Goal: Register for event/course

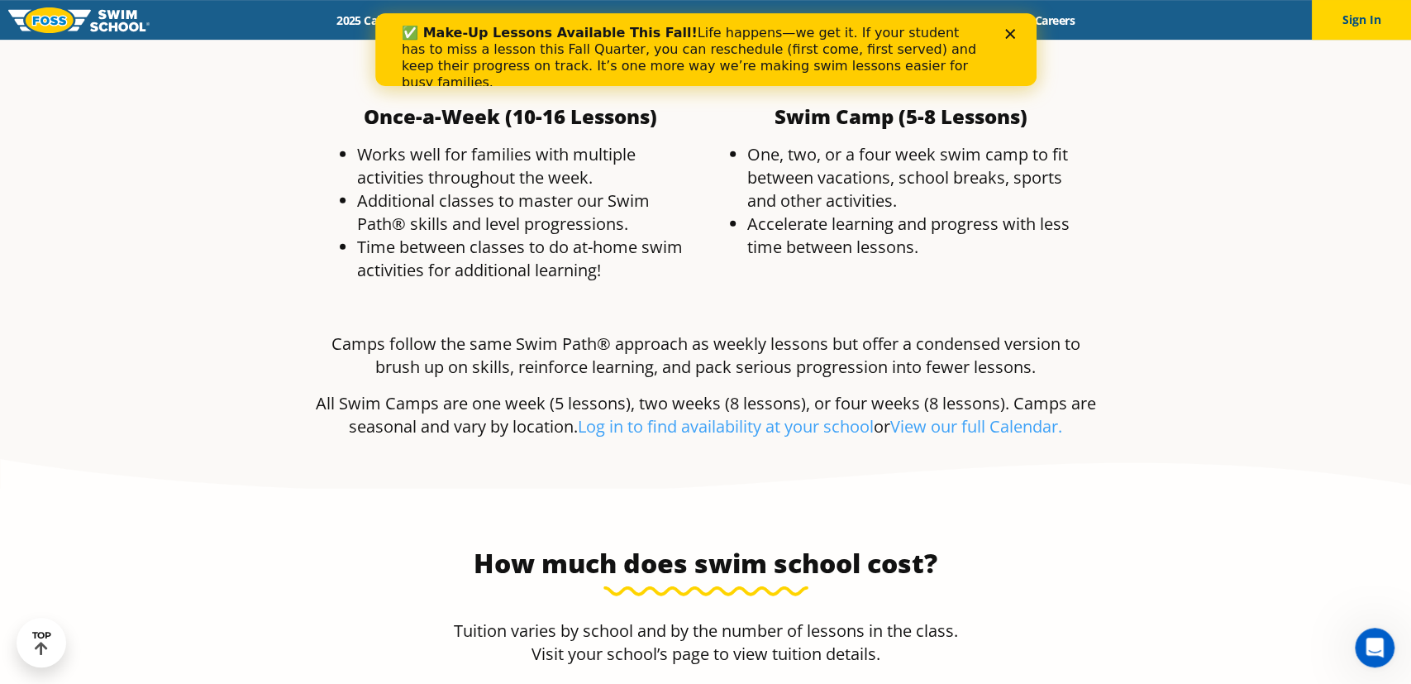
scroll to position [3121, 0]
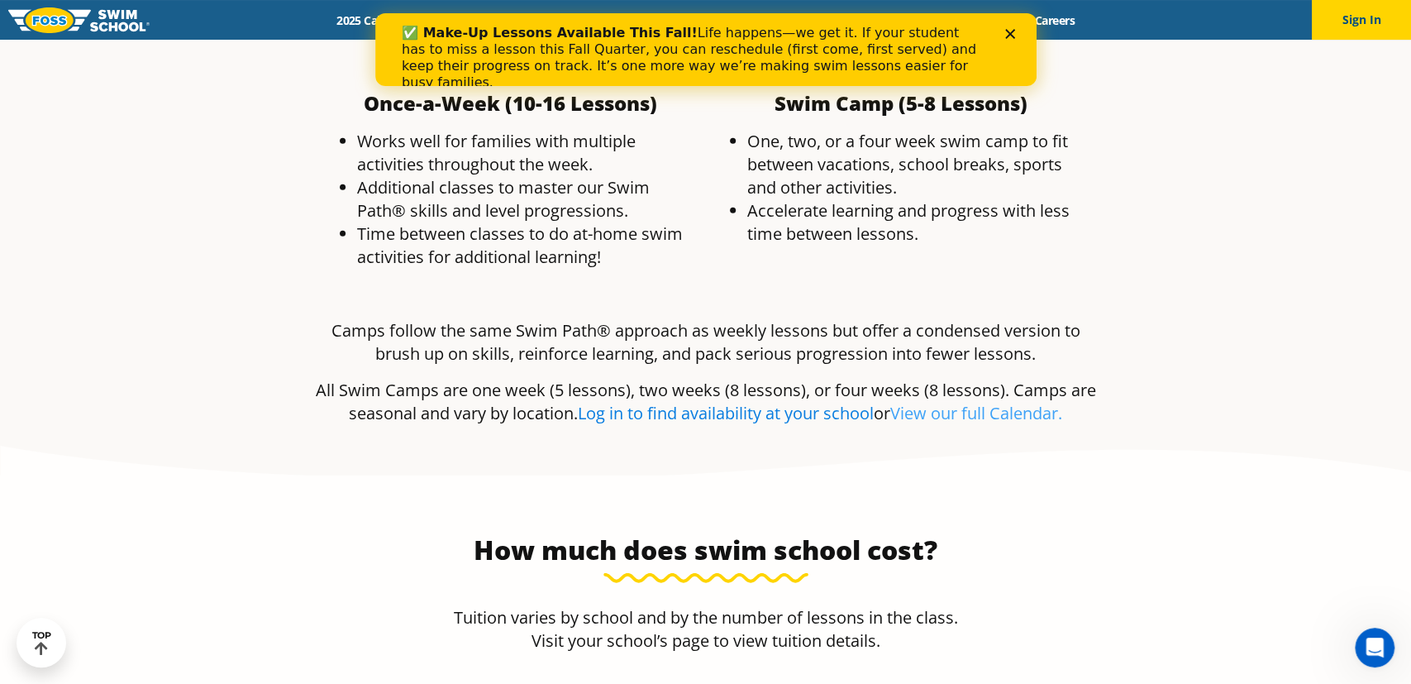
click at [837, 402] on link "Log in to find availability at your school" at bounding box center [726, 413] width 296 height 22
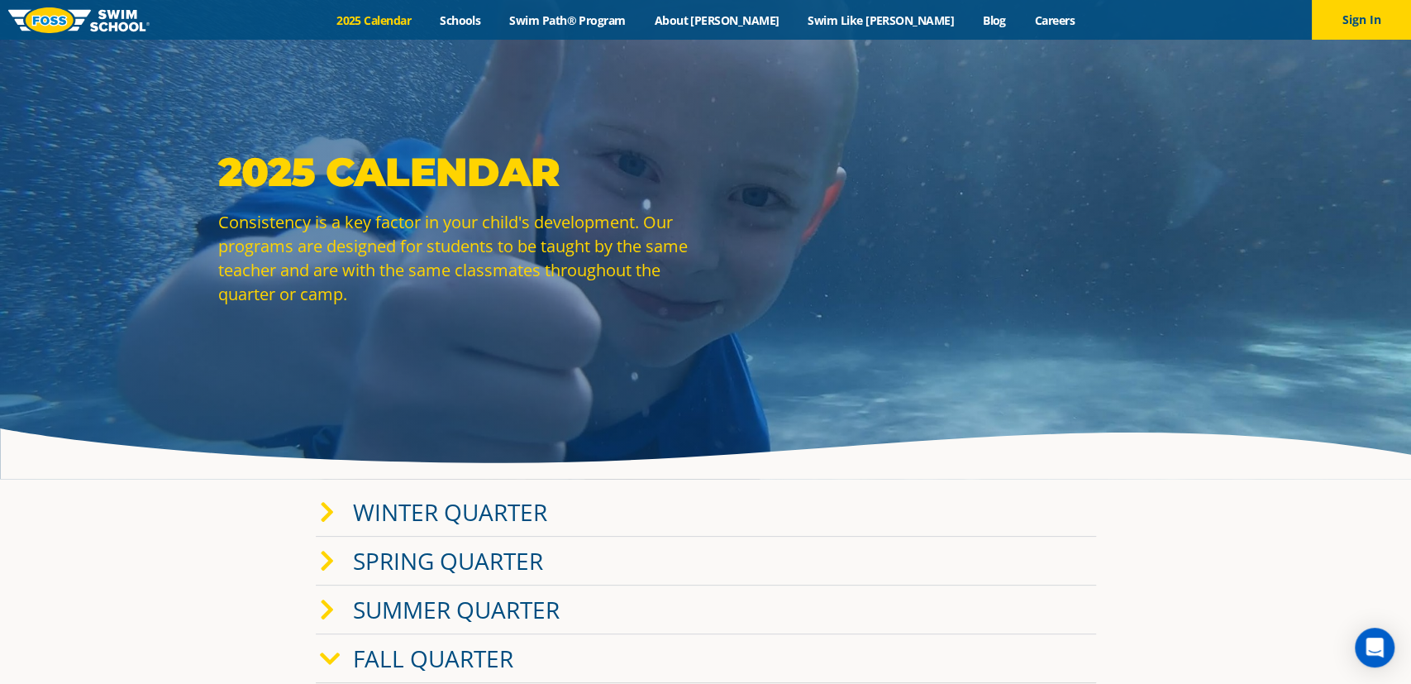
click at [513, 510] on link "Winter Quarter" at bounding box center [450, 511] width 194 height 31
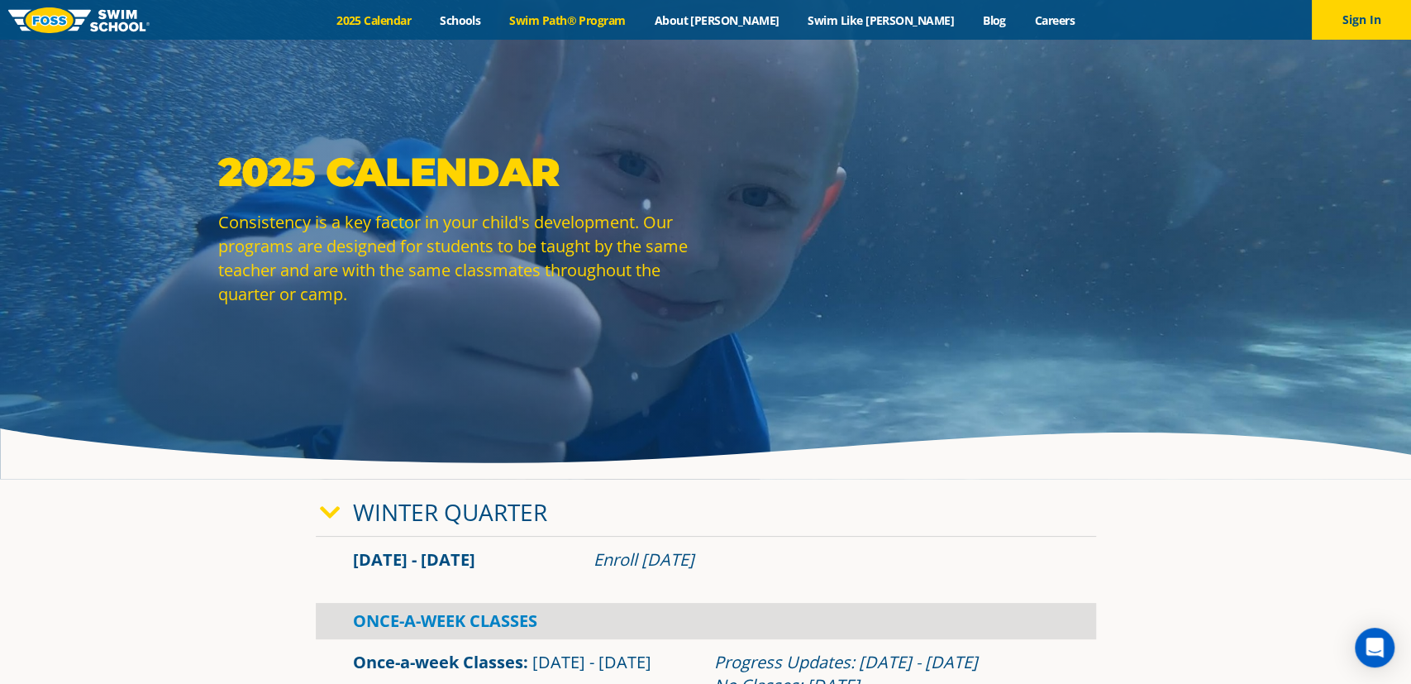
click at [624, 17] on link "Swim Path® Program" at bounding box center [567, 20] width 145 height 16
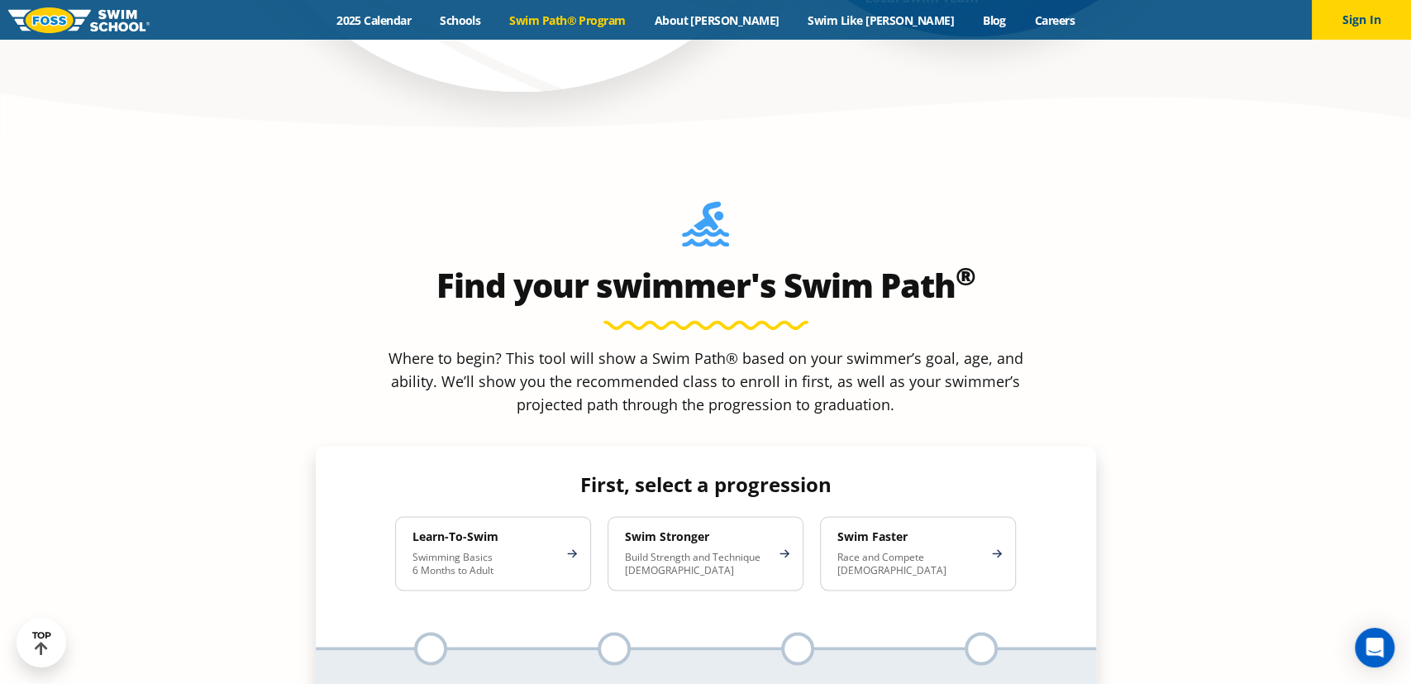
scroll to position [1397, 0]
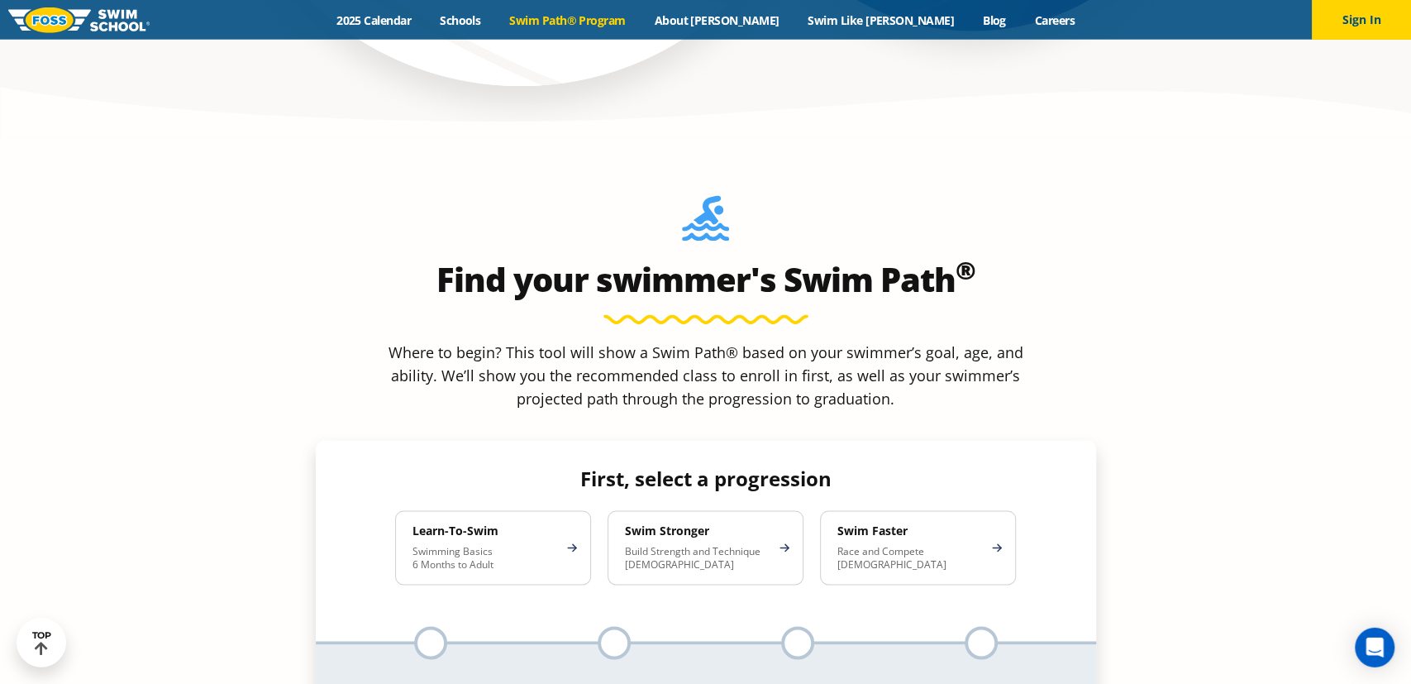
click at [494, 524] on h4 "Learn-To-Swim" at bounding box center [484, 531] width 145 height 15
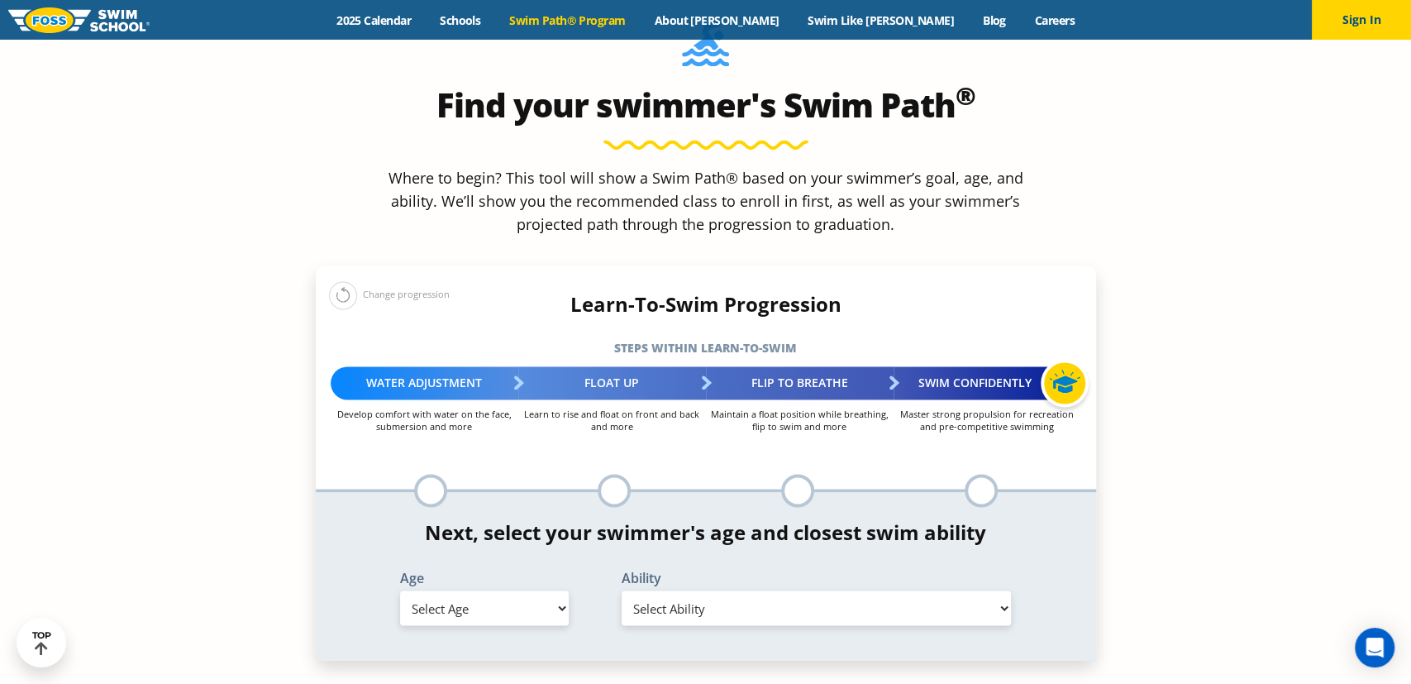
scroll to position [1586, 0]
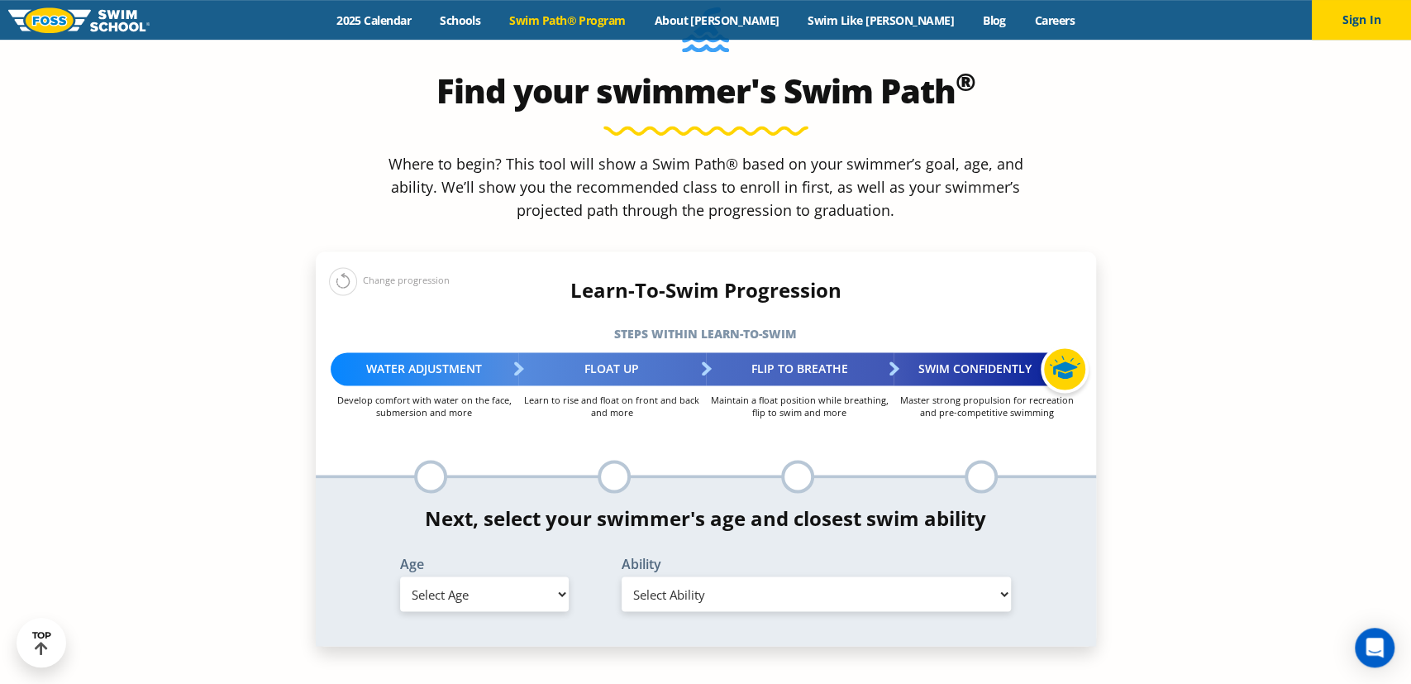
click at [400, 576] on select "Select Age [DEMOGRAPHIC_DATA] months - 1 year 1 year 2 years 3 years 4 years 5 …" at bounding box center [484, 593] width 169 height 35
select select "4-years"
click option "4 years" at bounding box center [0, 0] width 0 height 0
select select "4-years-when-in-the-water-reliant-on-a-life-jacket-or-floatation-device"
click option "When in the water, reliant on a life jacket or floatation device" at bounding box center [0, 0] width 0 height 0
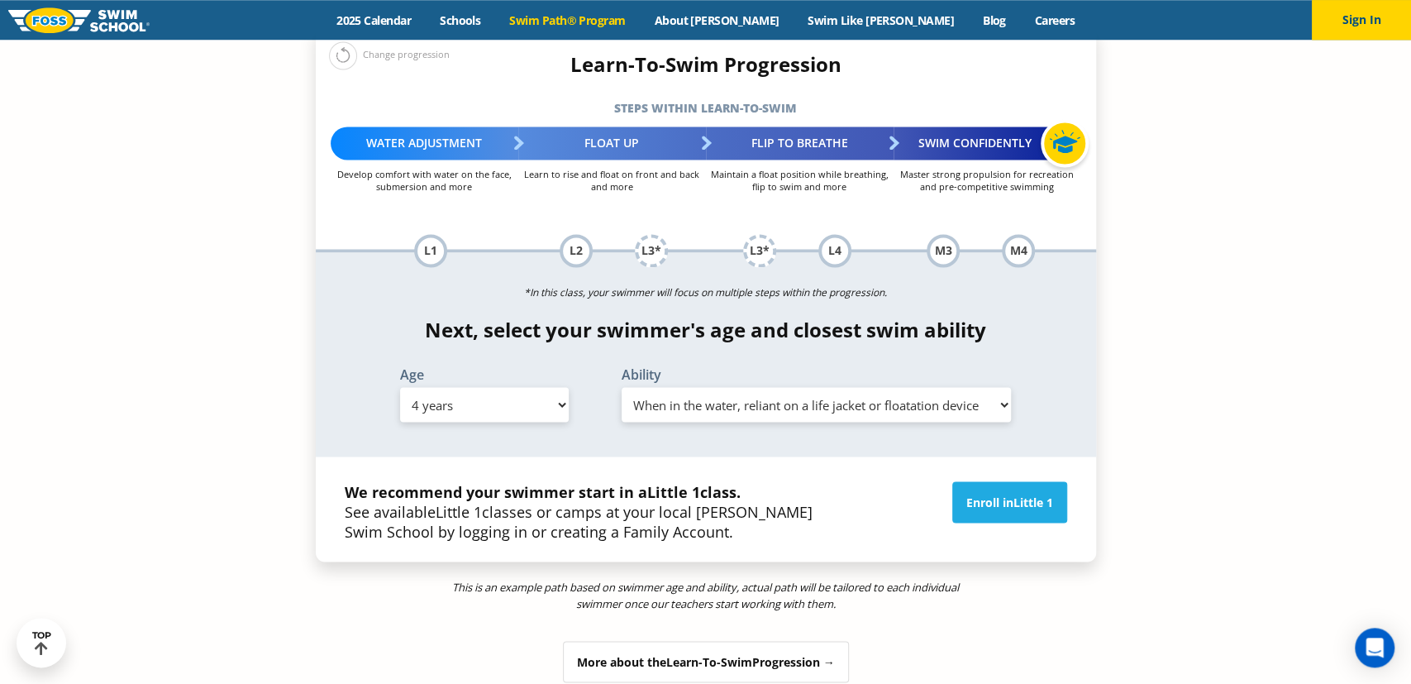
scroll to position [1822, 0]
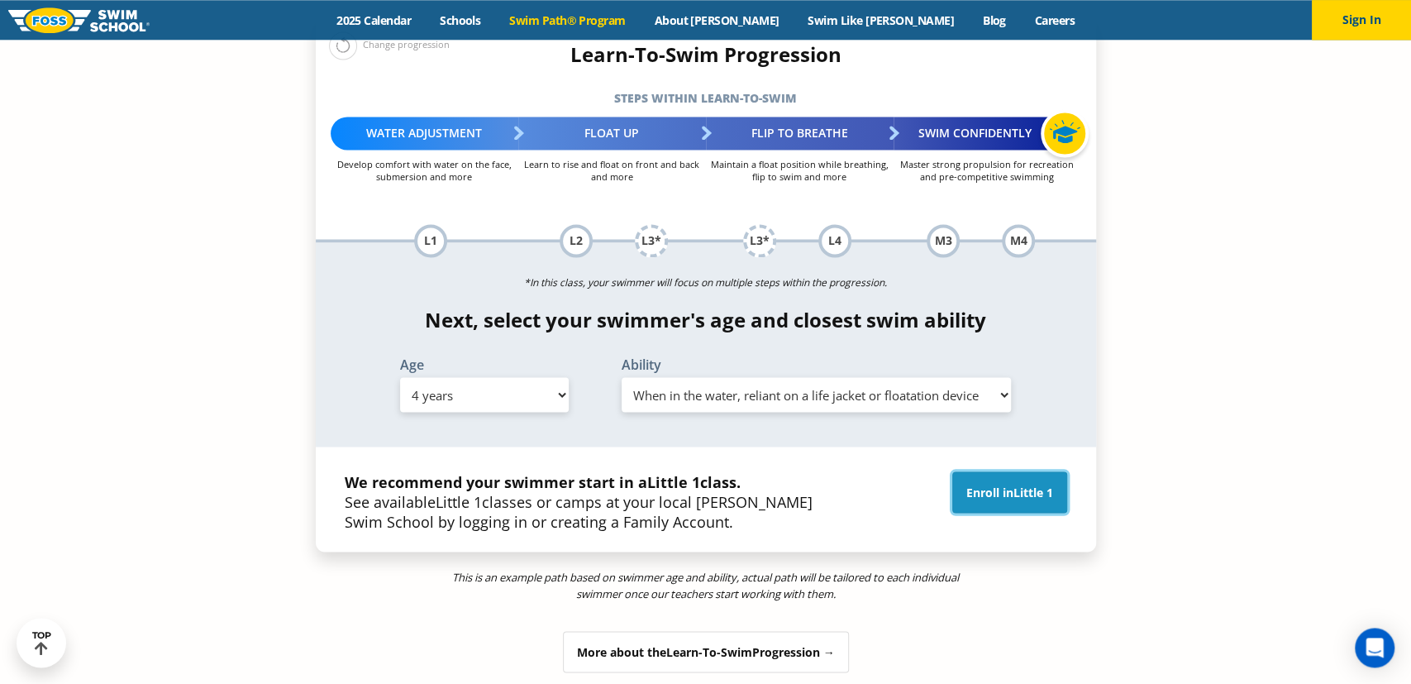
click at [999, 471] on link "Enroll in Little 1" at bounding box center [1009, 491] width 115 height 41
